Goal: Information Seeking & Learning: Learn about a topic

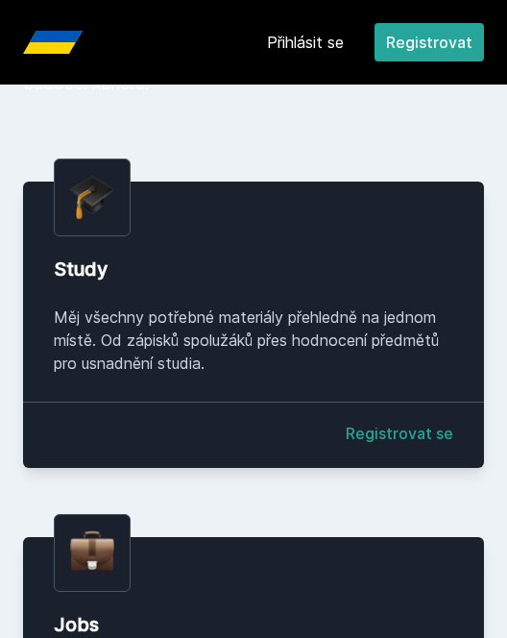
scroll to position [234, 0]
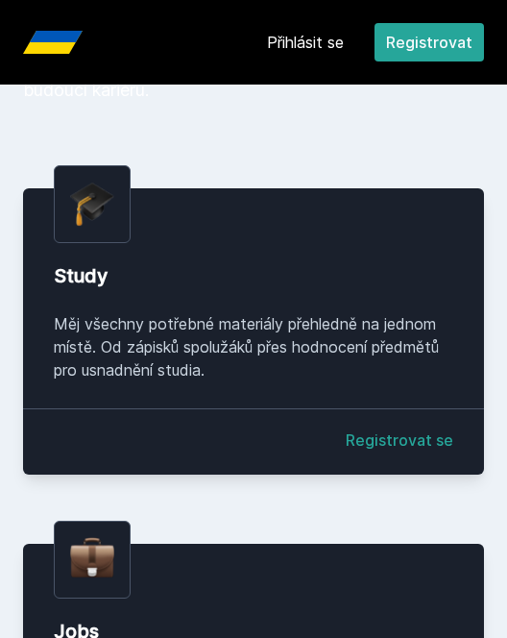
click at [379, 429] on link "Registrovat se" at bounding box center [400, 439] width 108 height 23
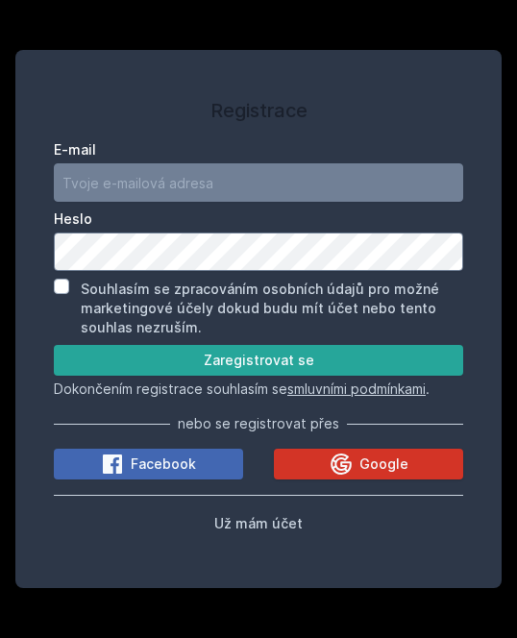
click at [301, 461] on button "Google" at bounding box center [368, 463] width 189 height 31
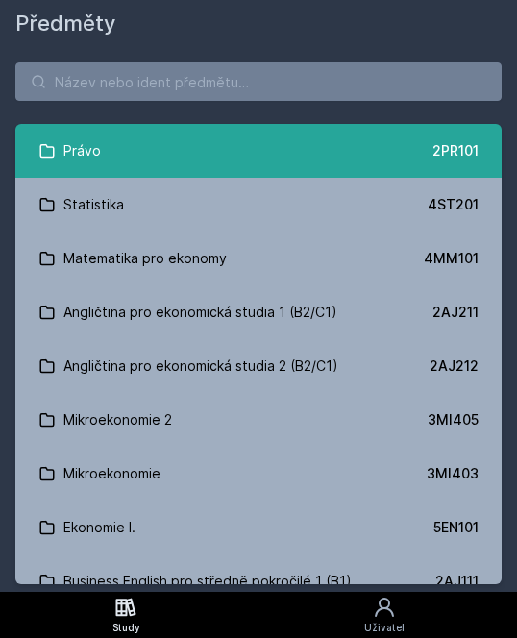
click at [224, 153] on link "Právo 2PR101" at bounding box center [258, 151] width 486 height 54
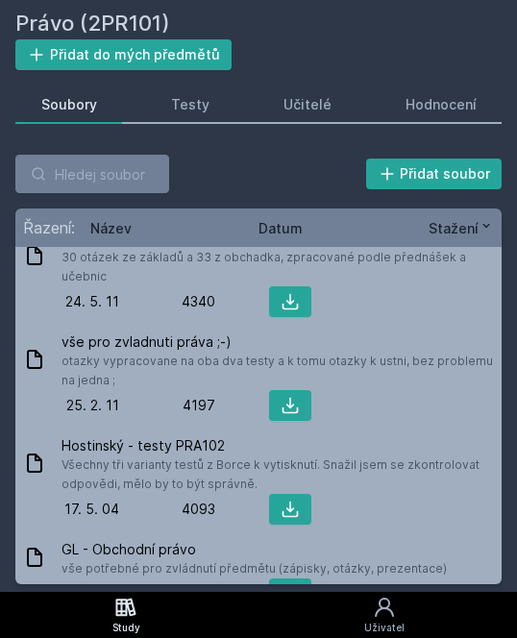
scroll to position [1049, 0]
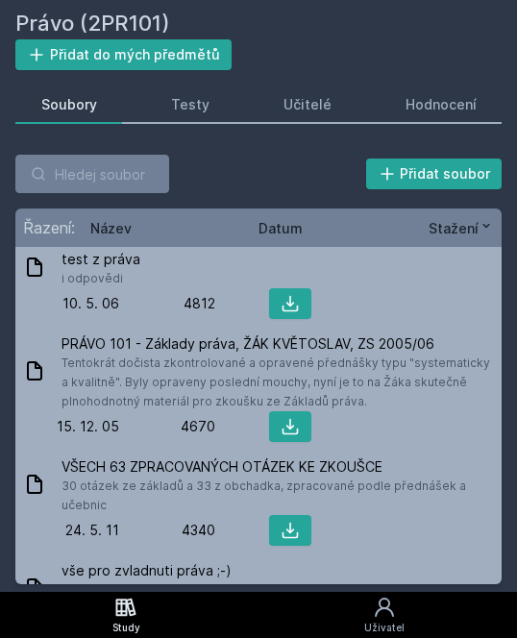
click at [290, 226] on span "Datum" at bounding box center [280, 228] width 44 height 20
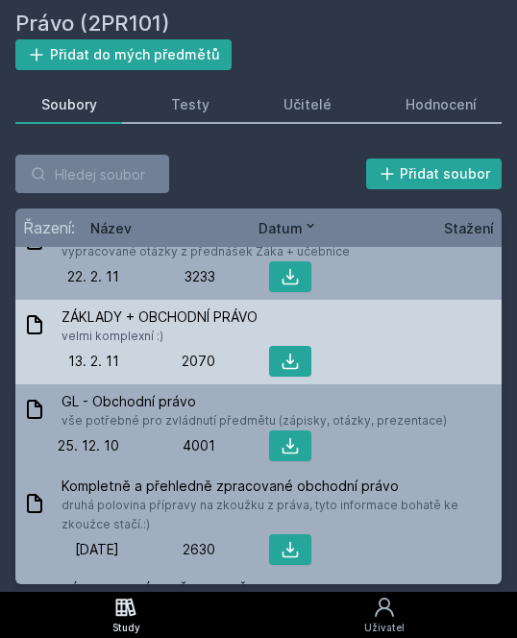
scroll to position [0, 0]
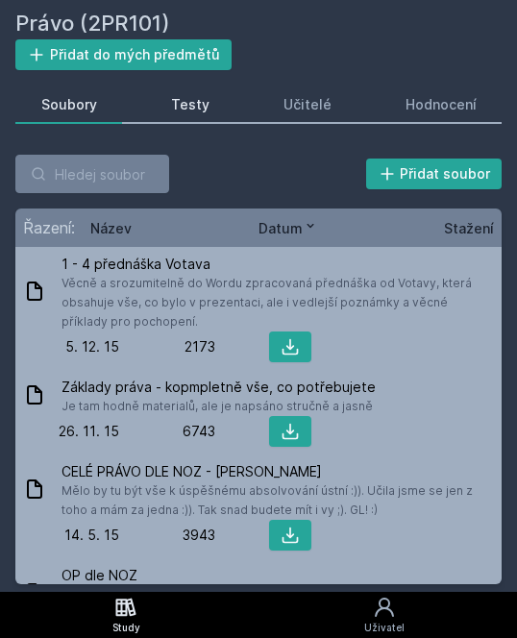
click at [207, 118] on link "Testy" at bounding box center [189, 104] width 89 height 38
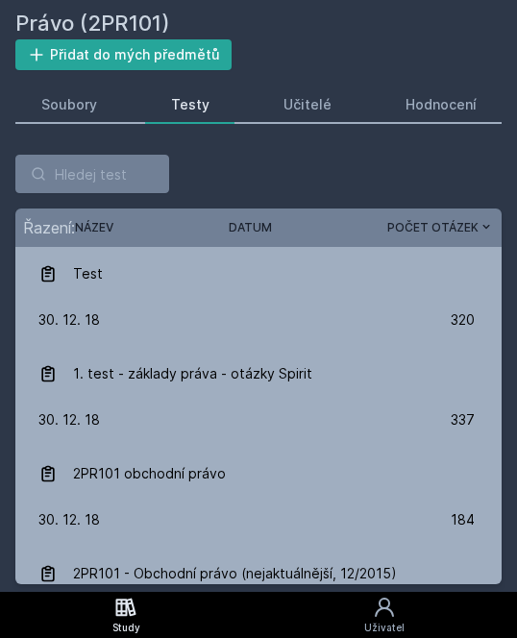
click at [240, 214] on div "Řazení: Název Datum Počet otázek" at bounding box center [258, 227] width 486 height 38
click at [250, 224] on span "Datum" at bounding box center [250, 227] width 43 height 17
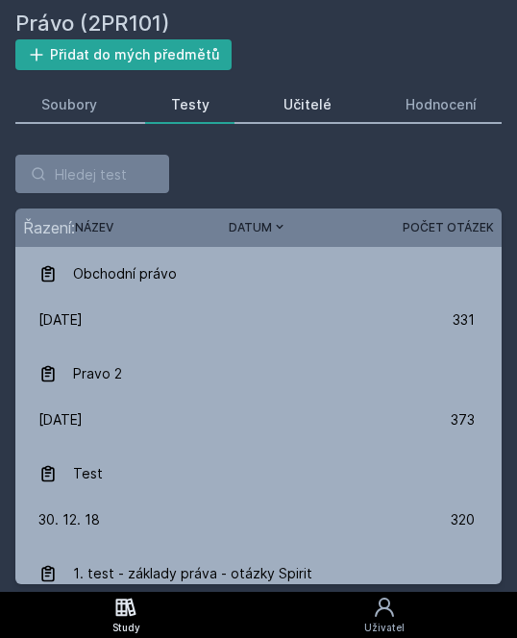
click at [317, 113] on div "Učitelé" at bounding box center [307, 104] width 48 height 19
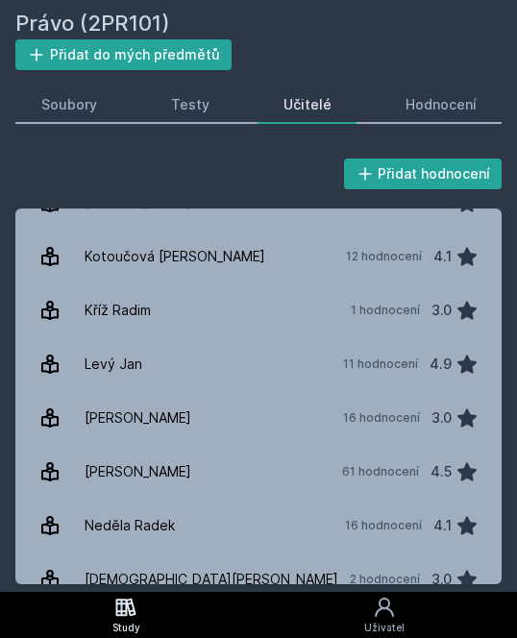
scroll to position [883, 0]
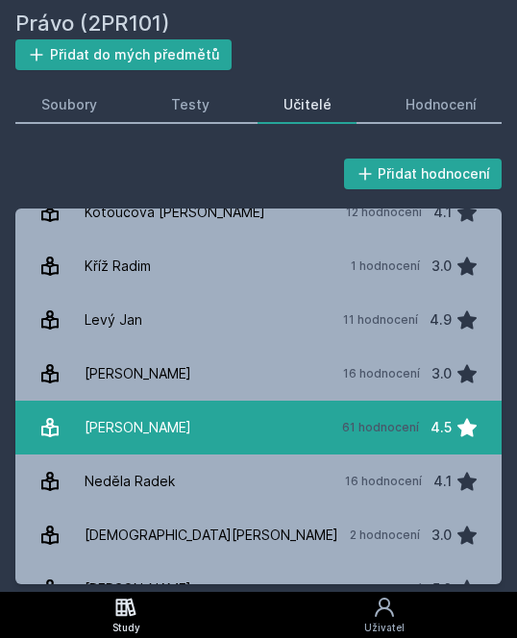
click at [229, 421] on link "[PERSON_NAME] 61 hodnocení 4.5" at bounding box center [258, 427] width 486 height 54
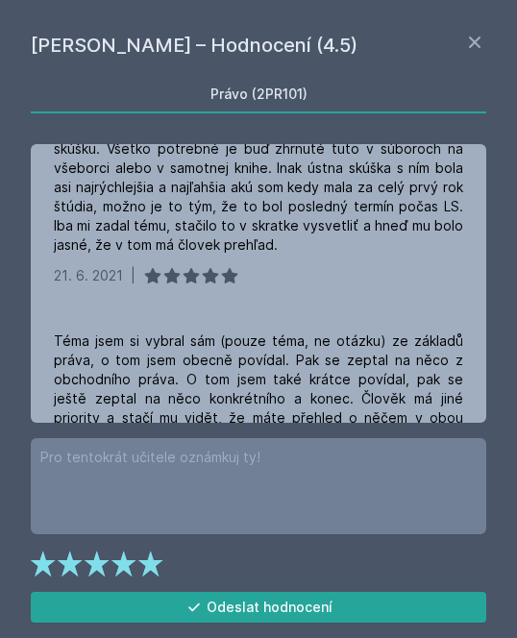
scroll to position [2940, 0]
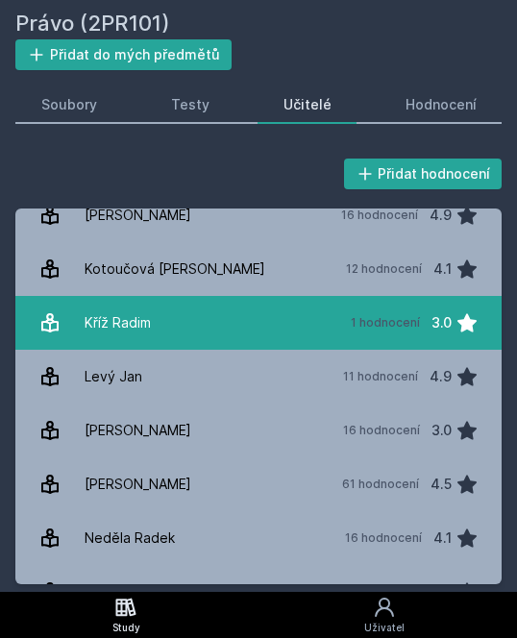
scroll to position [826, 0]
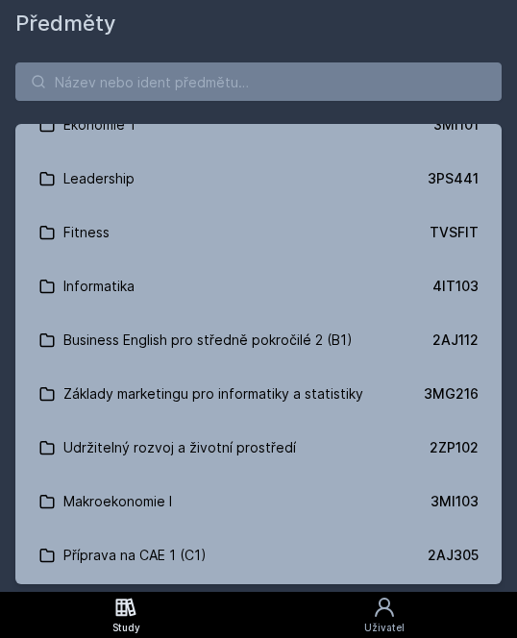
scroll to position [1801, 0]
click at [244, 66] on input "search" at bounding box center [258, 81] width 486 height 38
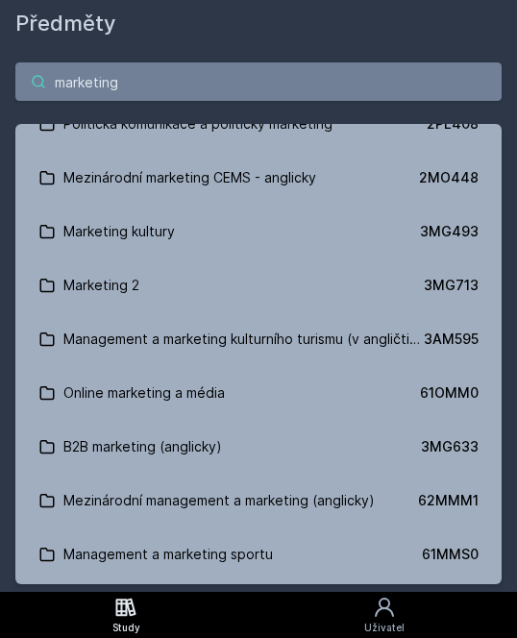
type input "marketing"
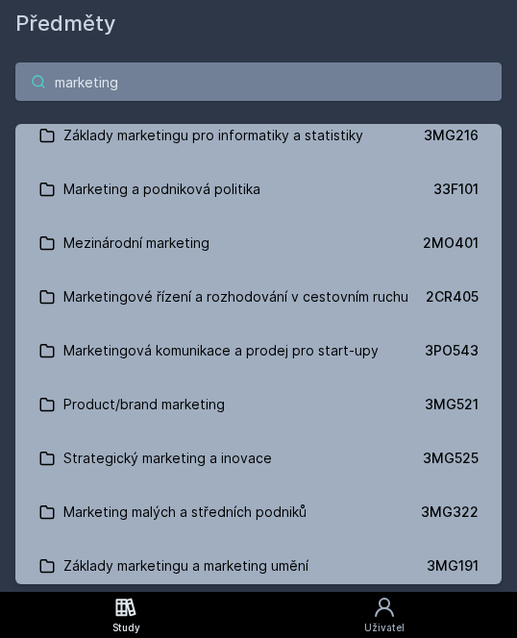
scroll to position [0, 0]
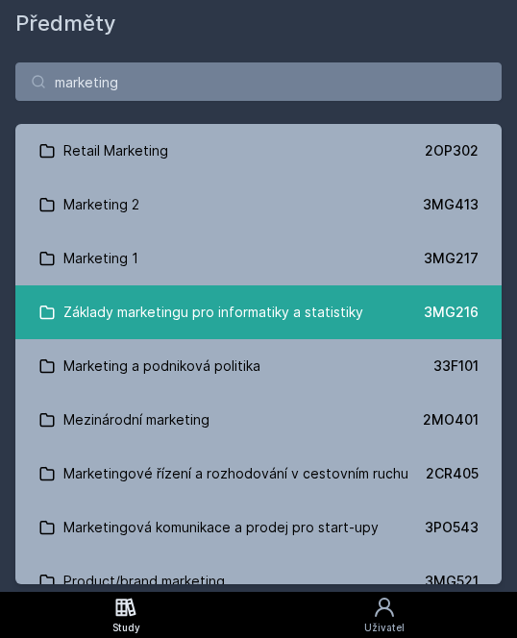
click at [190, 315] on div "Základy marketingu pro informatiky a statistiky" at bounding box center [213, 312] width 300 height 38
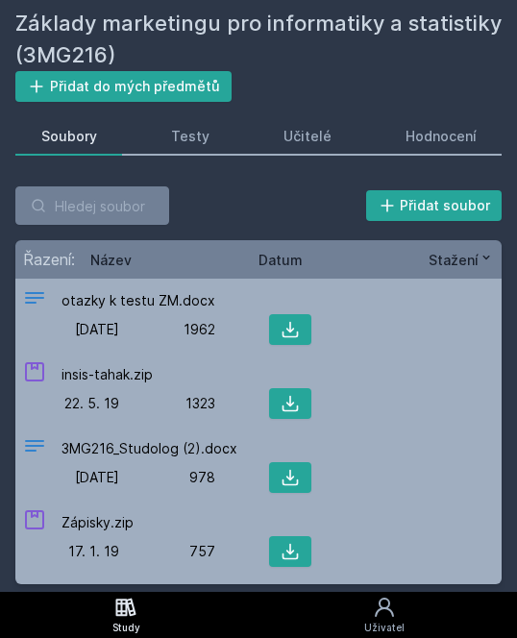
click at [277, 255] on span "Datum" at bounding box center [280, 260] width 44 height 20
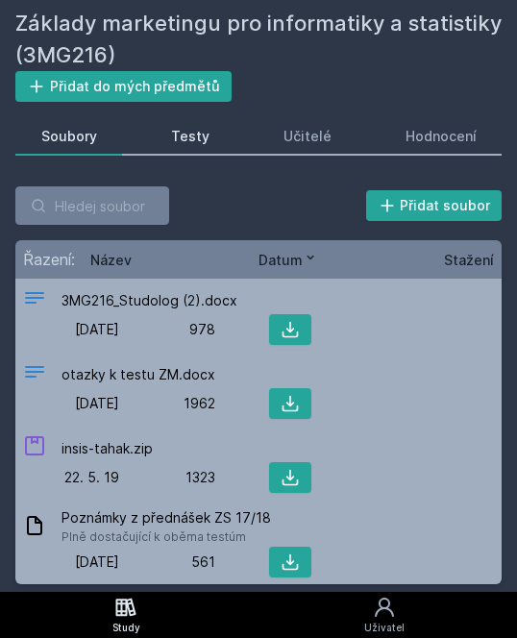
click at [200, 137] on div "Testy" at bounding box center [190, 136] width 38 height 19
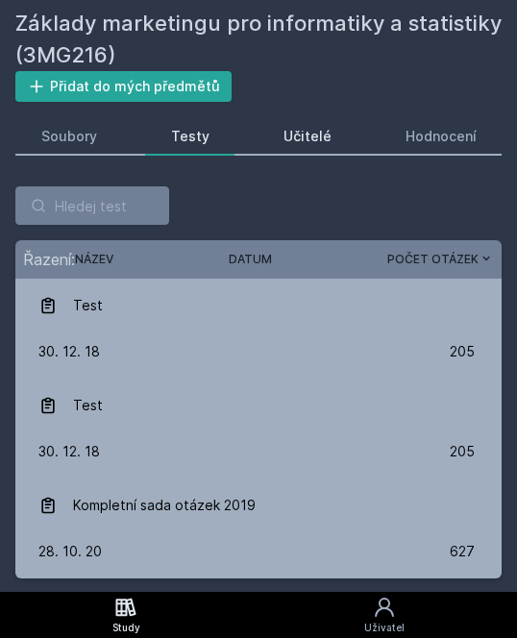
click at [287, 143] on div "Učitelé" at bounding box center [307, 136] width 48 height 19
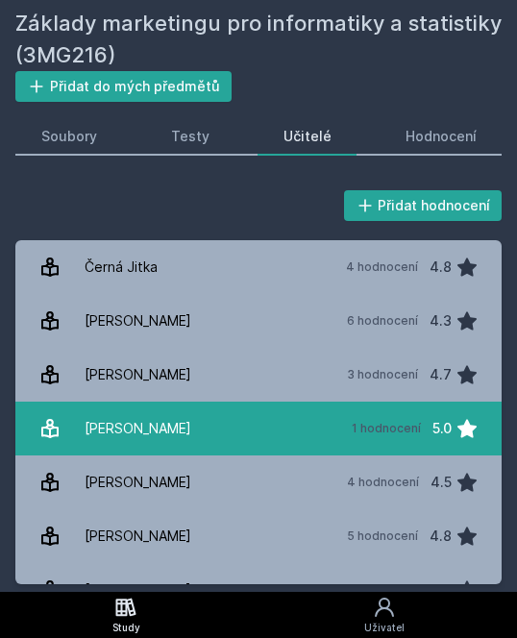
scroll to position [140, 0]
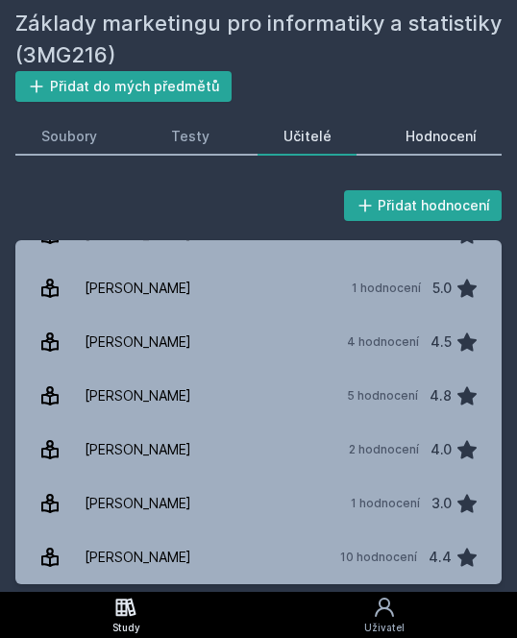
click at [421, 130] on div "Hodnocení" at bounding box center [440, 136] width 71 height 19
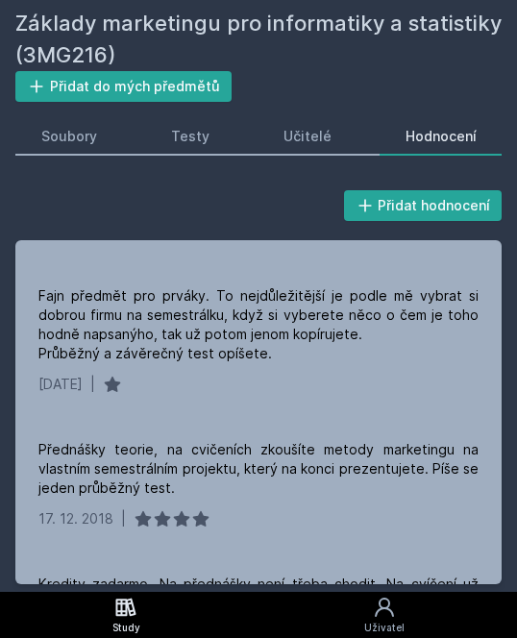
scroll to position [1521, 0]
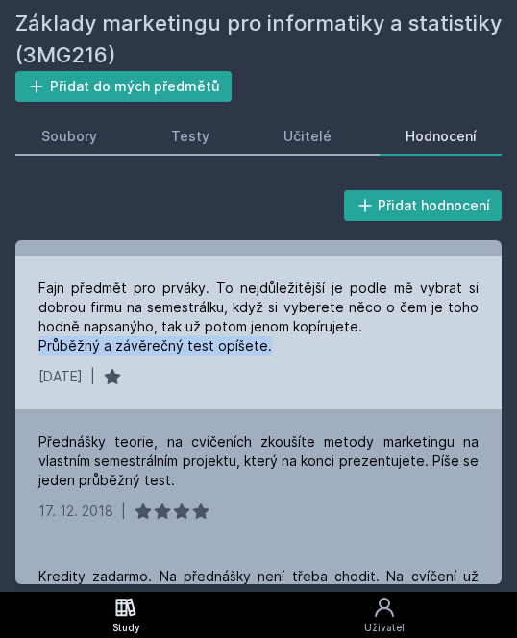
drag, startPoint x: 262, startPoint y: 344, endPoint x: 30, endPoint y: 349, distance: 232.4
click at [30, 349] on div "Fajn předmět pro prváky. To nejdůležitější je podle mě vybrat si dobrou firmu n…" at bounding box center [258, 332] width 486 height 154
click at [291, 347] on div "Fajn předmět pro prváky. To nejdůležitější je podle mě vybrat si dobrou firmu n…" at bounding box center [258, 316] width 440 height 77
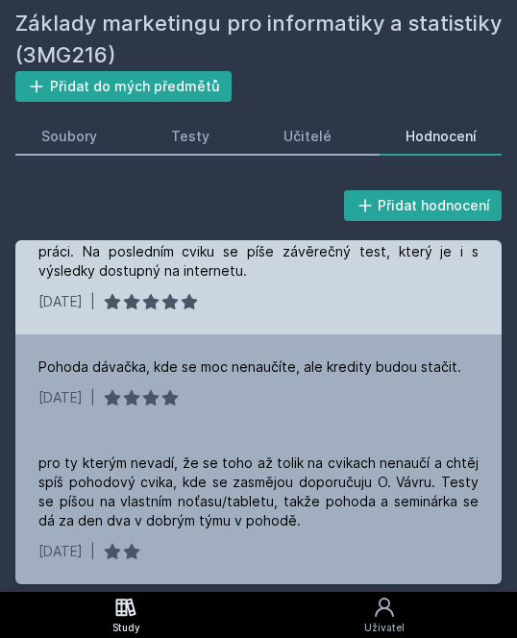
scroll to position [1922, 0]
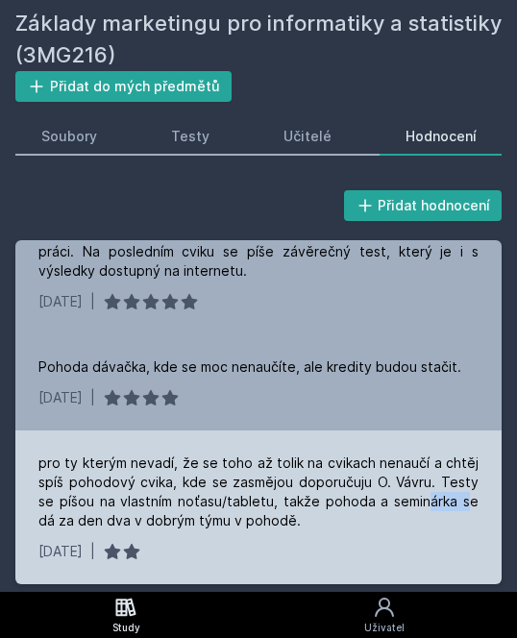
drag, startPoint x: 421, startPoint y: 498, endPoint x: 463, endPoint y: 498, distance: 41.3
click at [463, 498] on div "pro ty kterým nevadí, že se toho až tolik na cvikach nenaučí a chtěj spíš pohod…" at bounding box center [258, 491] width 440 height 77
click at [324, 516] on div "pro ty kterým nevadí, že se toho až tolik na cvikach nenaučí a chtěj spíš pohod…" at bounding box center [258, 491] width 440 height 77
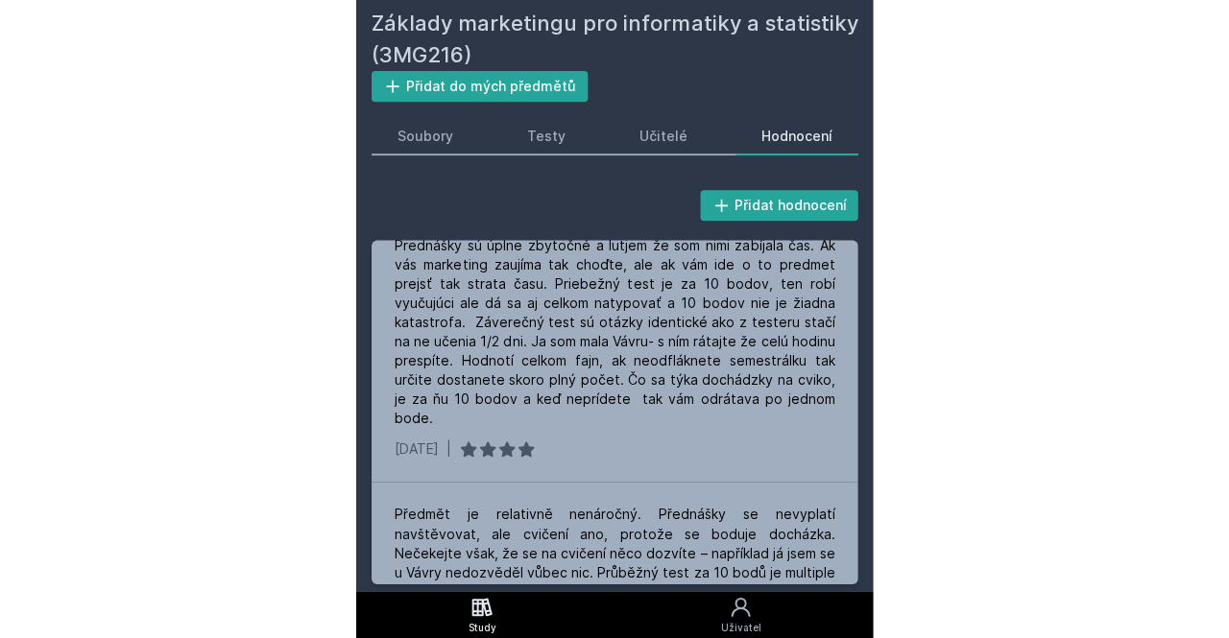
scroll to position [0, 0]
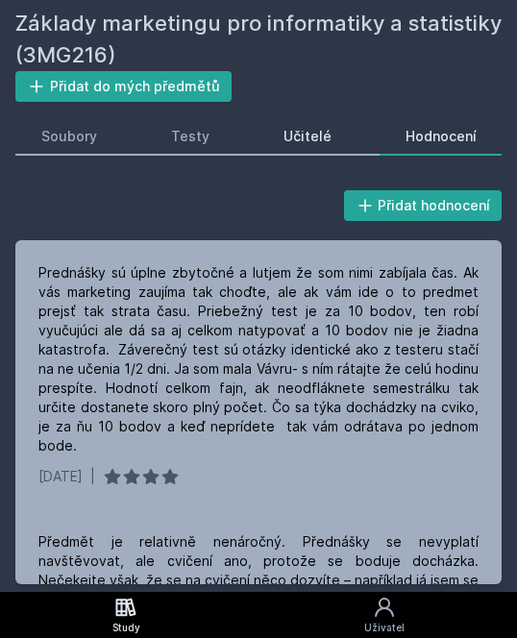
click at [282, 141] on link "Učitelé" at bounding box center [306, 136] width 99 height 38
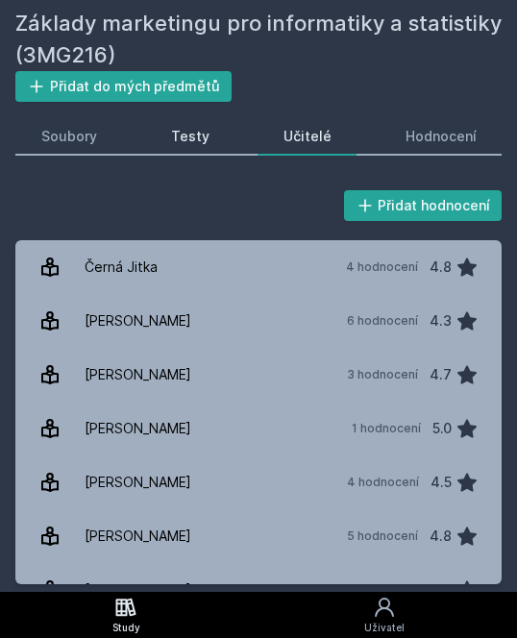
click at [176, 141] on div "Testy" at bounding box center [190, 136] width 38 height 19
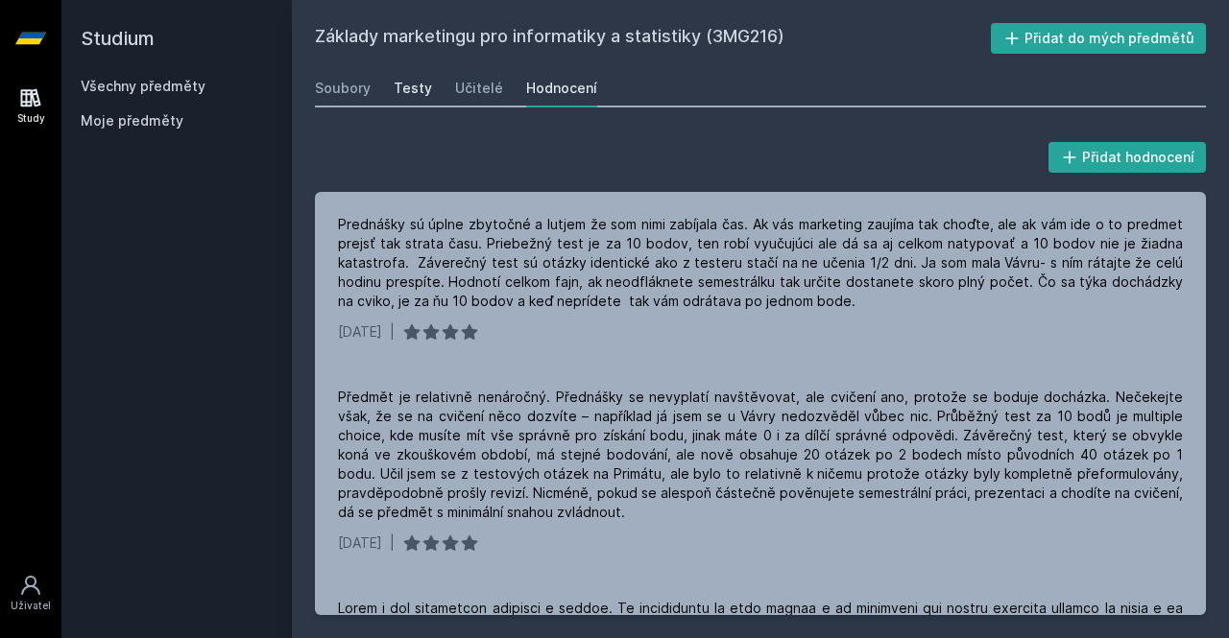
click at [420, 75] on link "Testy" at bounding box center [413, 88] width 38 height 38
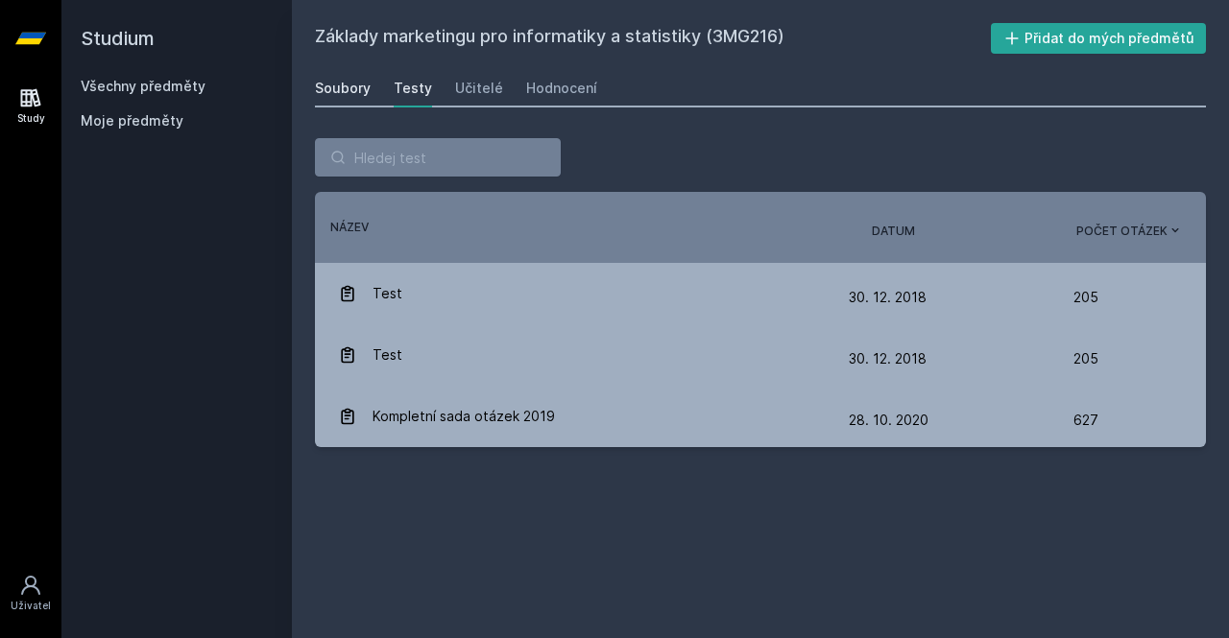
click at [332, 94] on div "Soubory" at bounding box center [343, 88] width 56 height 19
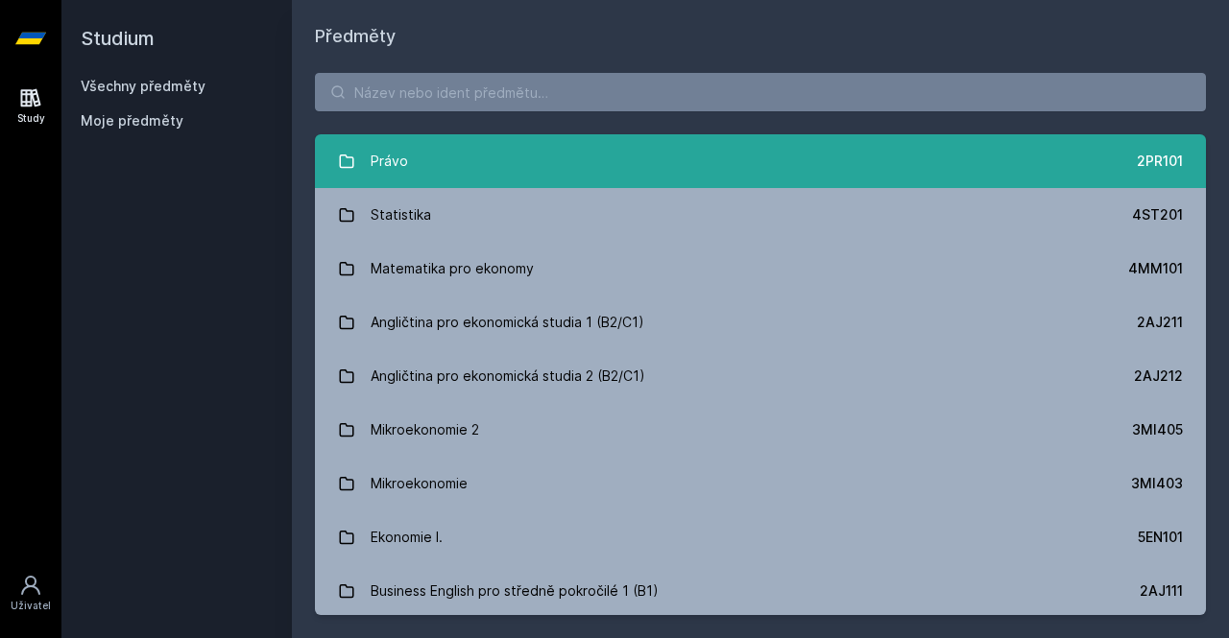
click at [516, 158] on link "Právo 2PR101" at bounding box center [760, 161] width 891 height 54
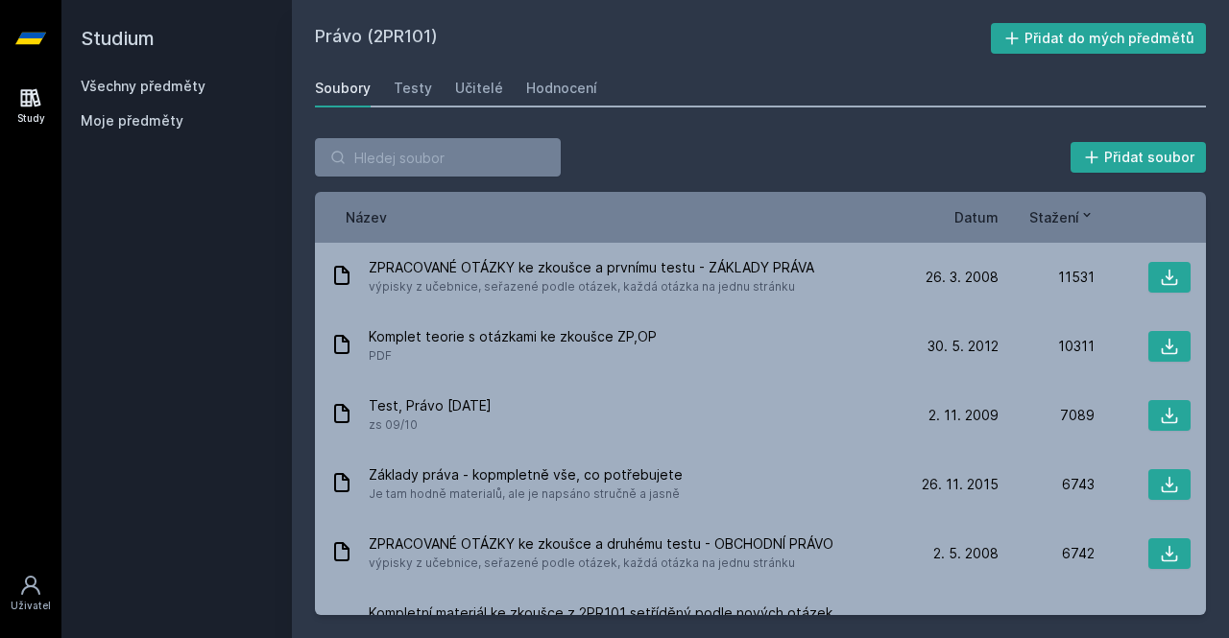
click at [433, 42] on h2 "Právo (2PR101)" at bounding box center [653, 38] width 676 height 31
drag, startPoint x: 433, startPoint y: 42, endPoint x: 378, endPoint y: 43, distance: 54.7
click at [378, 43] on h2 "Právo (2PR101)" at bounding box center [653, 38] width 676 height 31
copy h2 "PR101"
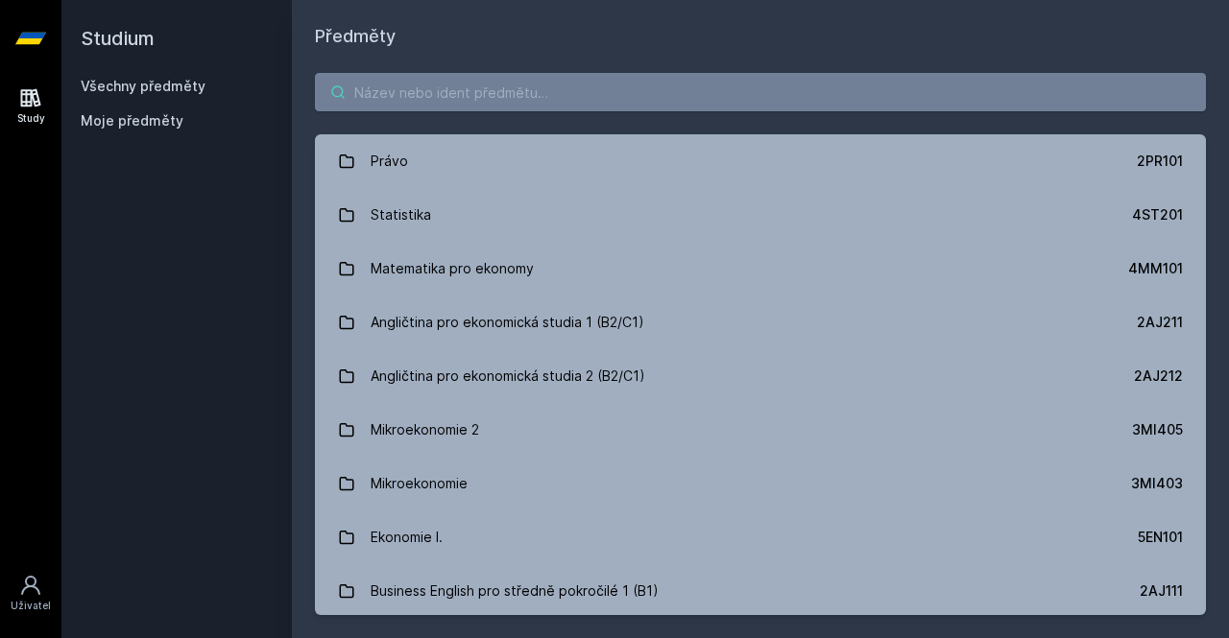
click at [487, 93] on input "search" at bounding box center [760, 92] width 891 height 38
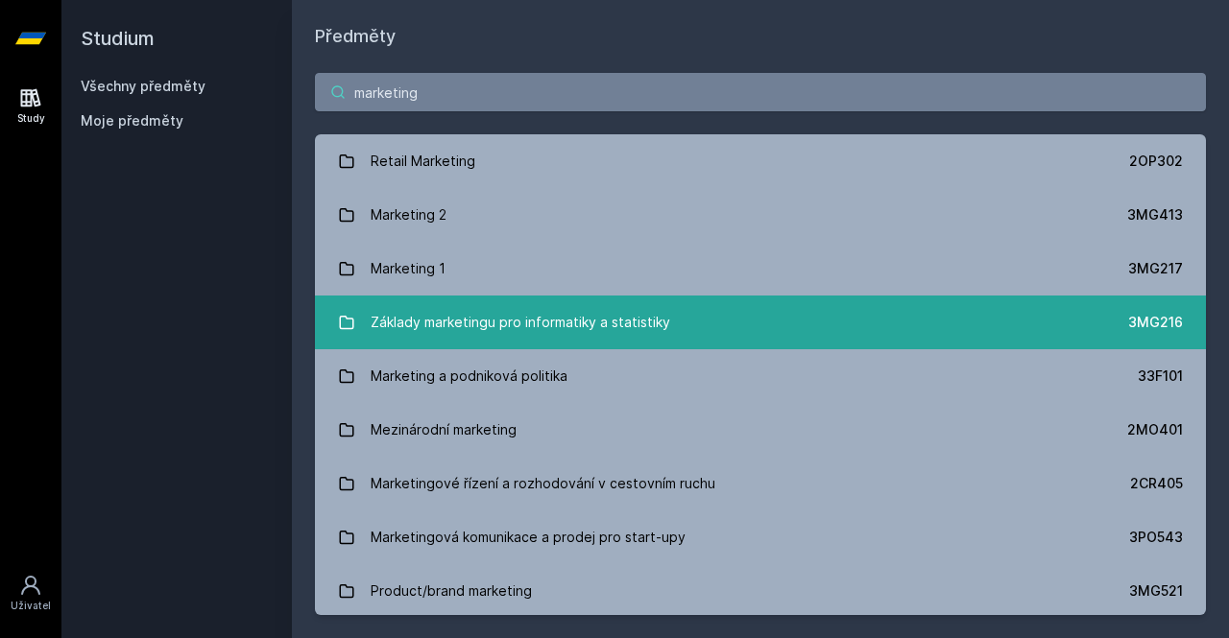
type input "marketing"
click at [516, 310] on div "Základy marketingu pro informatiky a statistiky" at bounding box center [521, 322] width 300 height 38
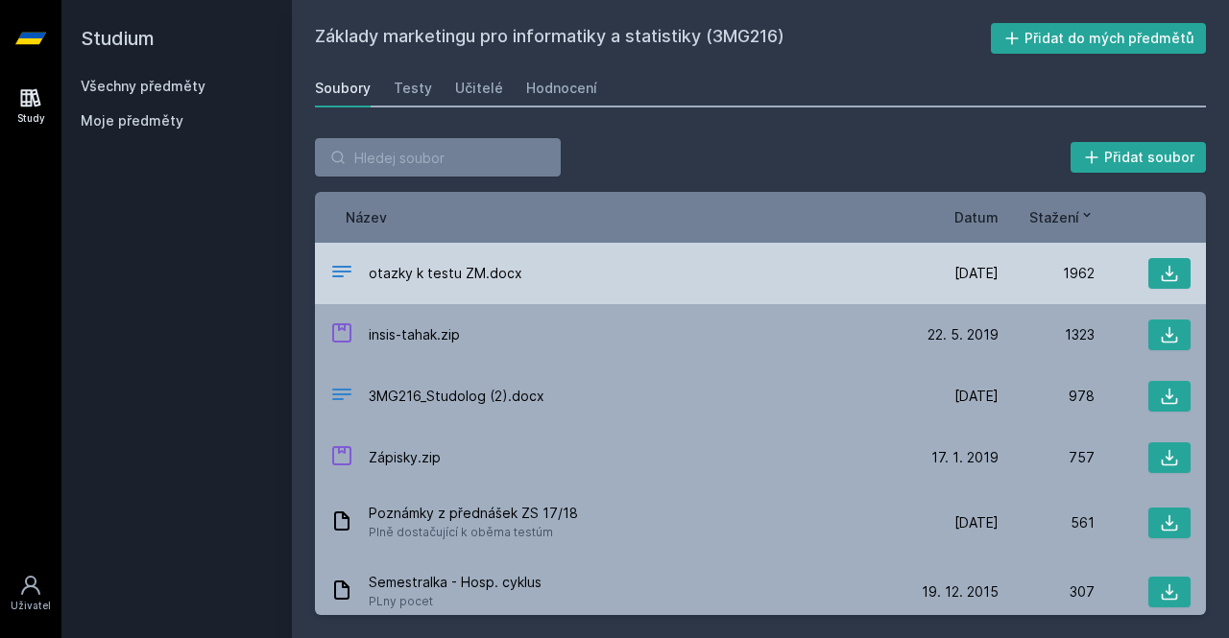
click at [516, 289] on div "otazky k testu ZM.docx [DATE] [DATE] 1962" at bounding box center [760, 273] width 891 height 61
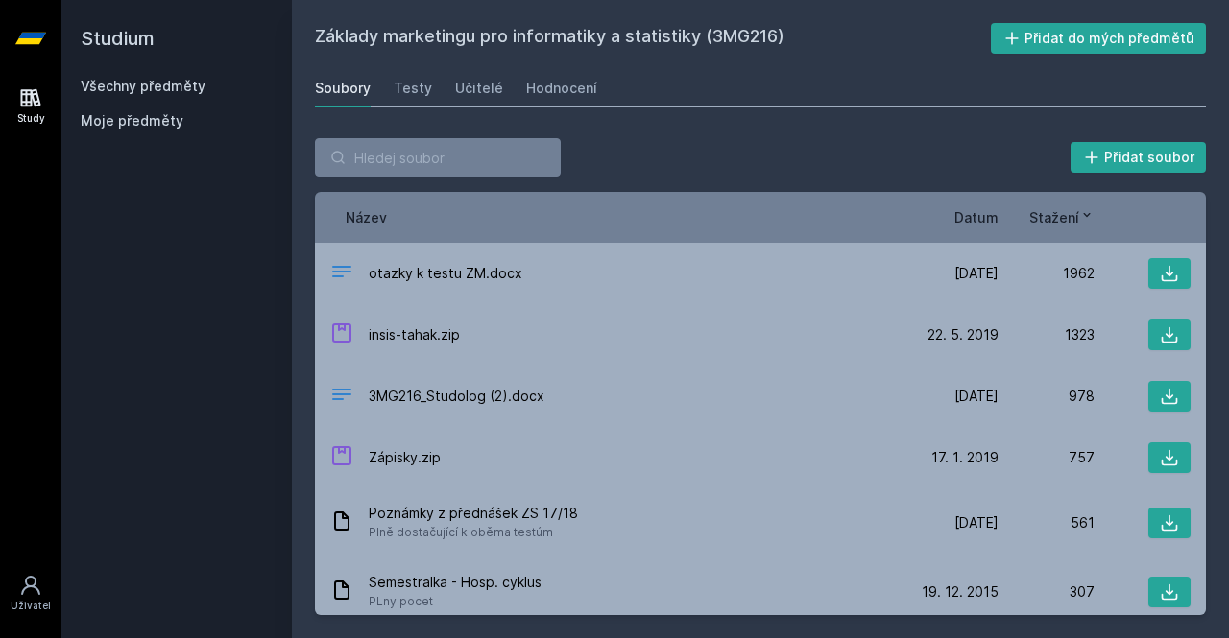
click at [516, 228] on div "Název Datum Stažení" at bounding box center [760, 217] width 891 height 51
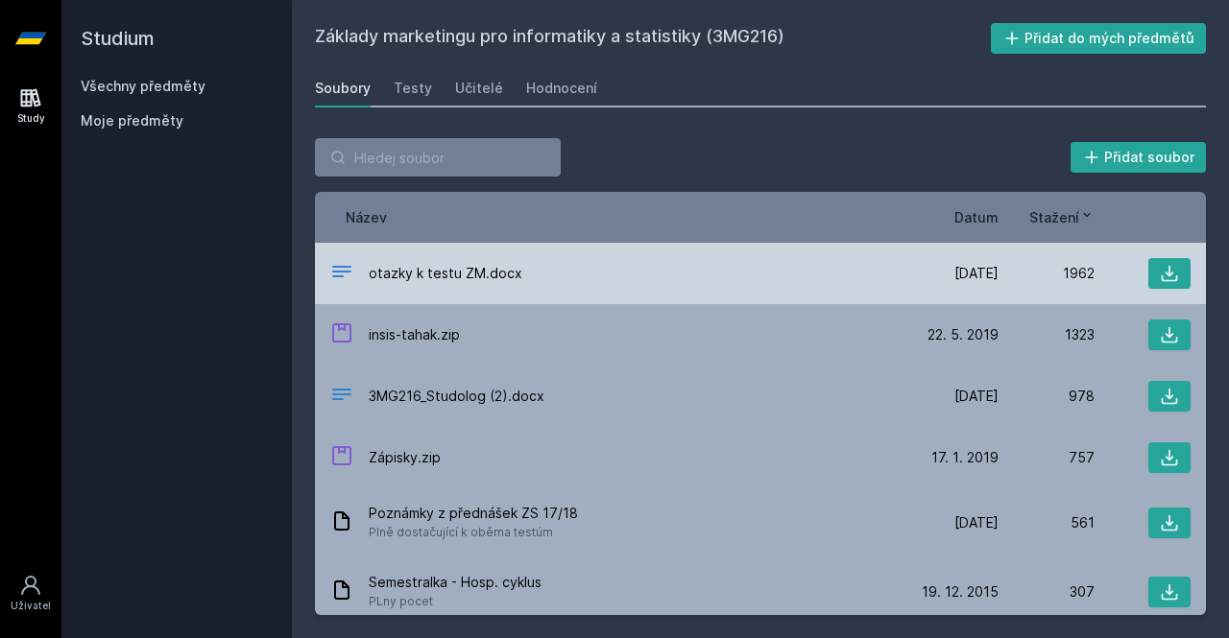
click at [516, 269] on div "otazky k testu ZM.docx" at bounding box center [616, 274] width 572 height 28
click at [516, 270] on icon at bounding box center [1169, 273] width 19 height 19
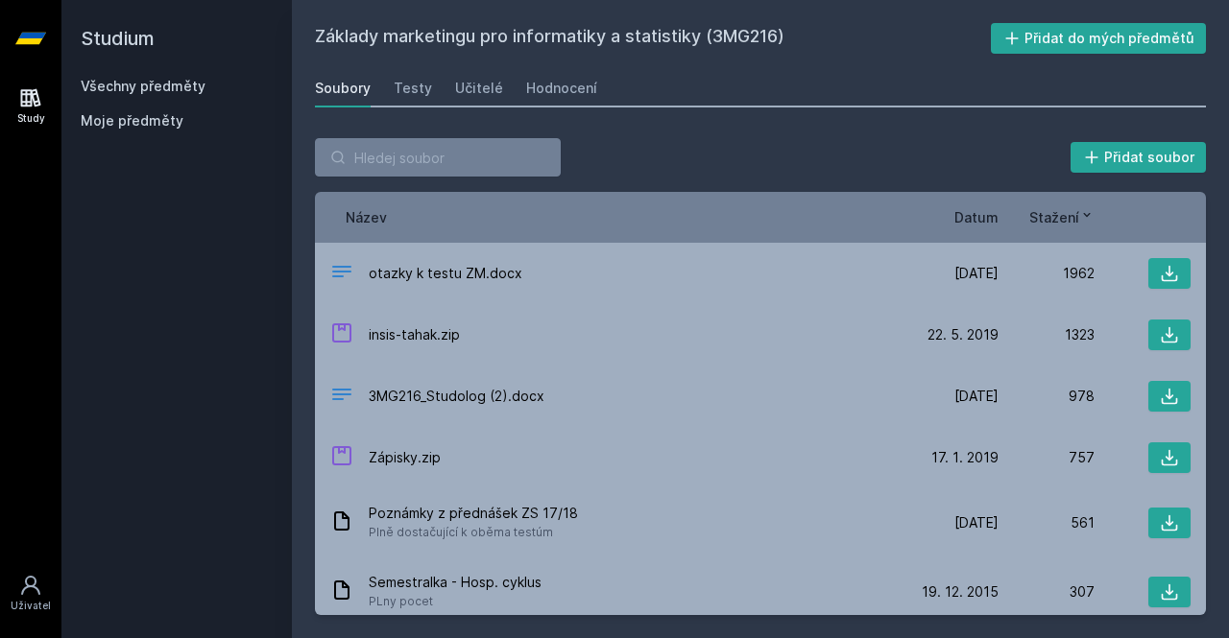
click at [503, 96] on div "Soubory Testy Učitelé Hodnocení" at bounding box center [760, 88] width 891 height 38
click at [423, 97] on div "Testy" at bounding box center [413, 88] width 38 height 19
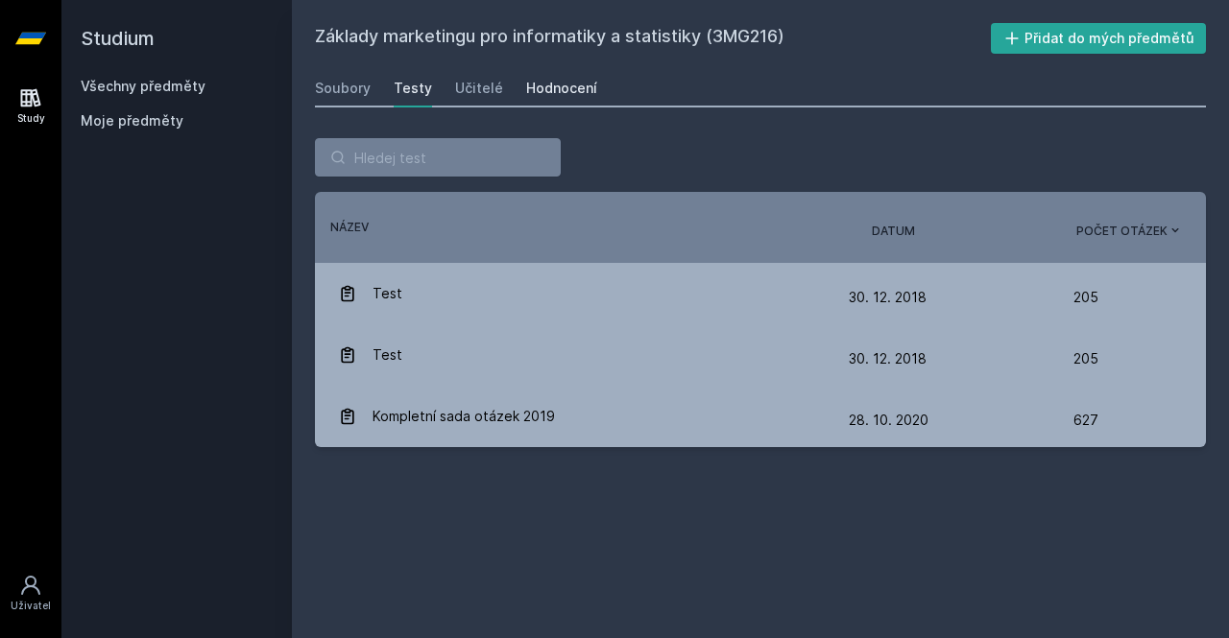
click at [516, 96] on div "Hodnocení" at bounding box center [561, 88] width 71 height 19
